Goal: Information Seeking & Learning: Find specific fact

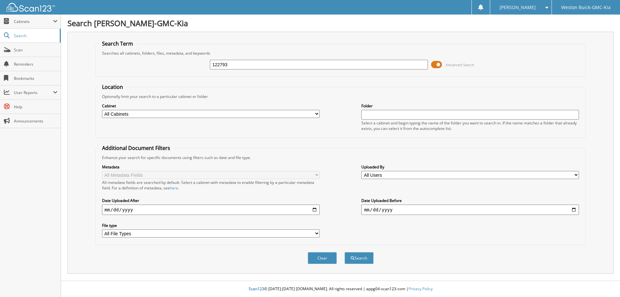
type input "122793"
click at [345, 252] on button "Search" at bounding box center [359, 258] width 29 height 12
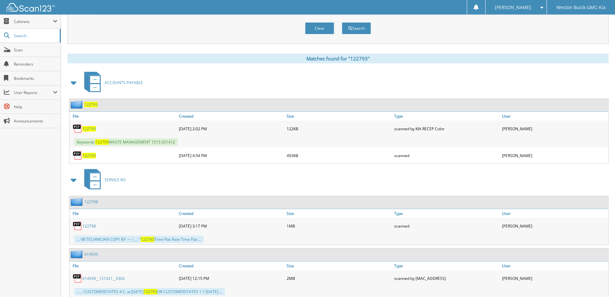
scroll to position [250, 0]
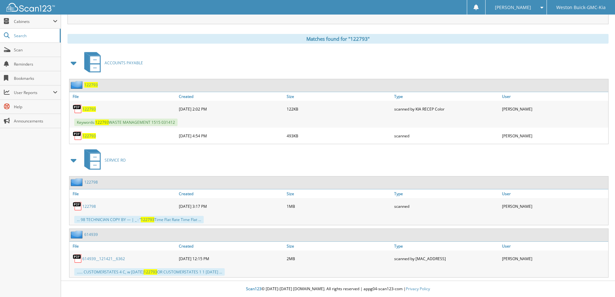
click at [92, 182] on link "122798" at bounding box center [91, 181] width 14 height 5
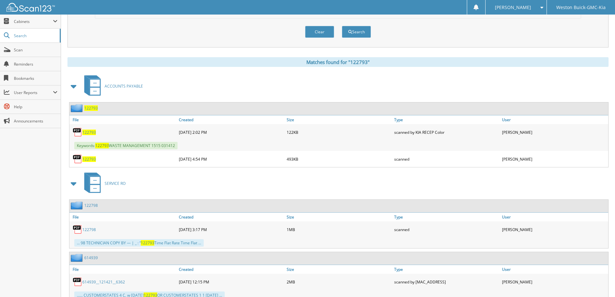
scroll to position [250, 0]
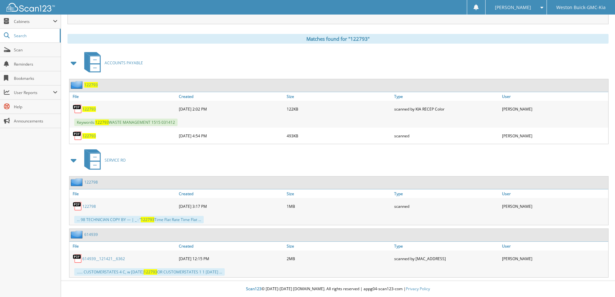
click at [87, 138] on span "122793" at bounding box center [89, 135] width 14 height 5
click at [92, 134] on span "122793" at bounding box center [89, 135] width 14 height 5
click at [93, 86] on span "122793" at bounding box center [91, 84] width 14 height 5
